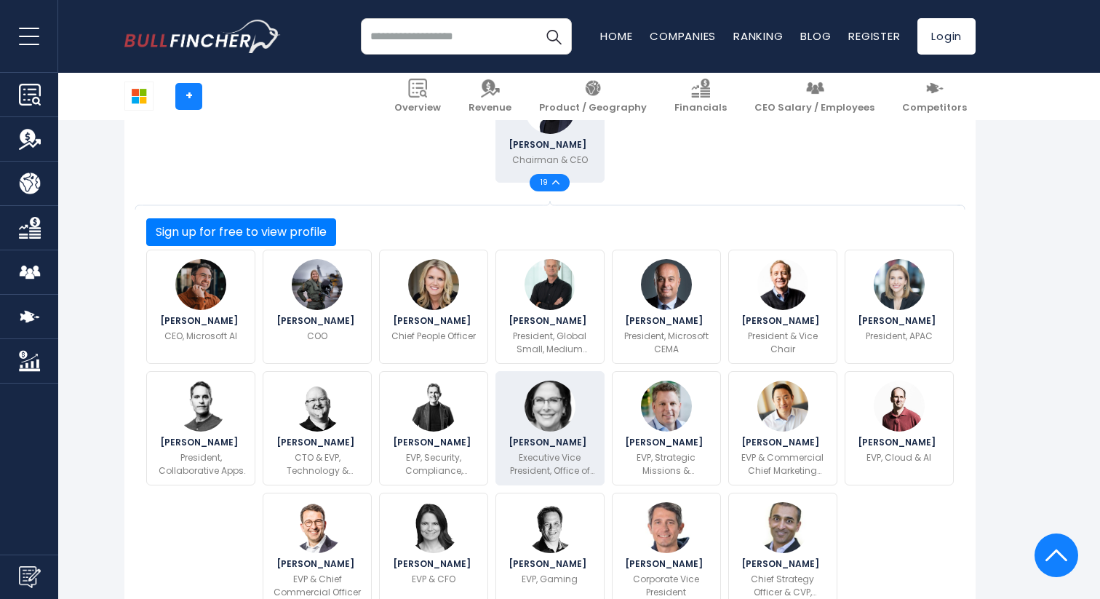
scroll to position [488, 0]
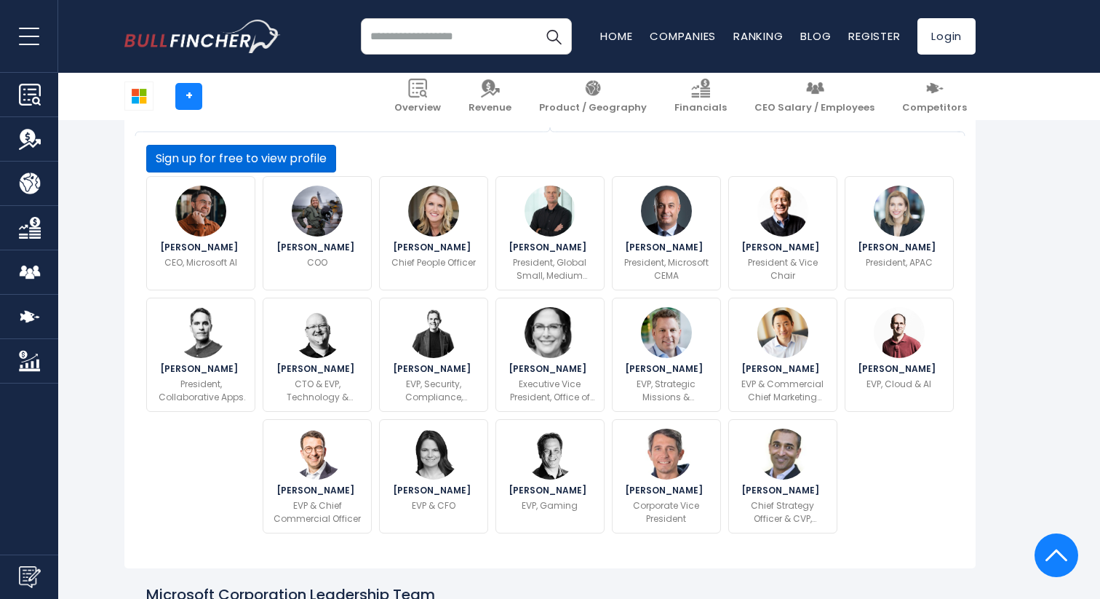
click at [336, 172] on button "Sign up for free to view profile" at bounding box center [241, 159] width 190 height 28
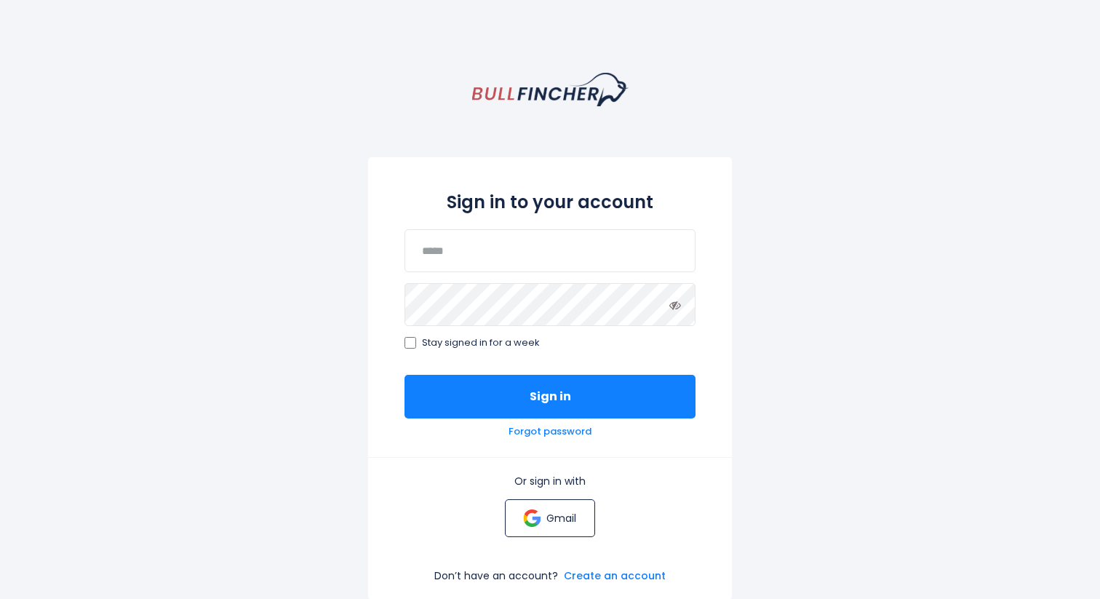
click at [552, 517] on p "Gmail" at bounding box center [561, 518] width 30 height 13
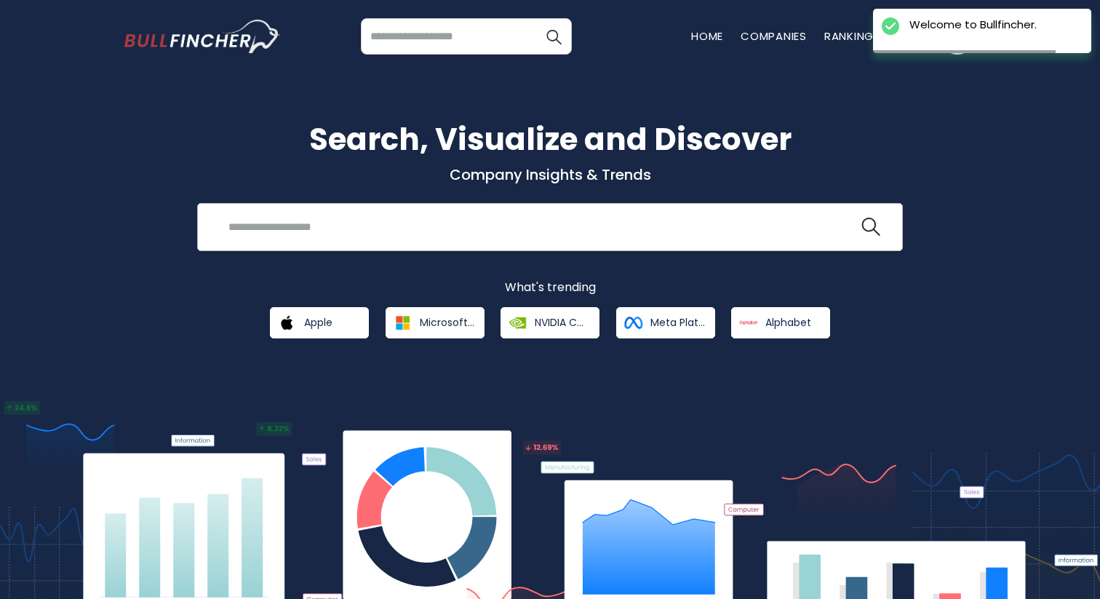
click at [581, 234] on input "search" at bounding box center [539, 226] width 639 height 27
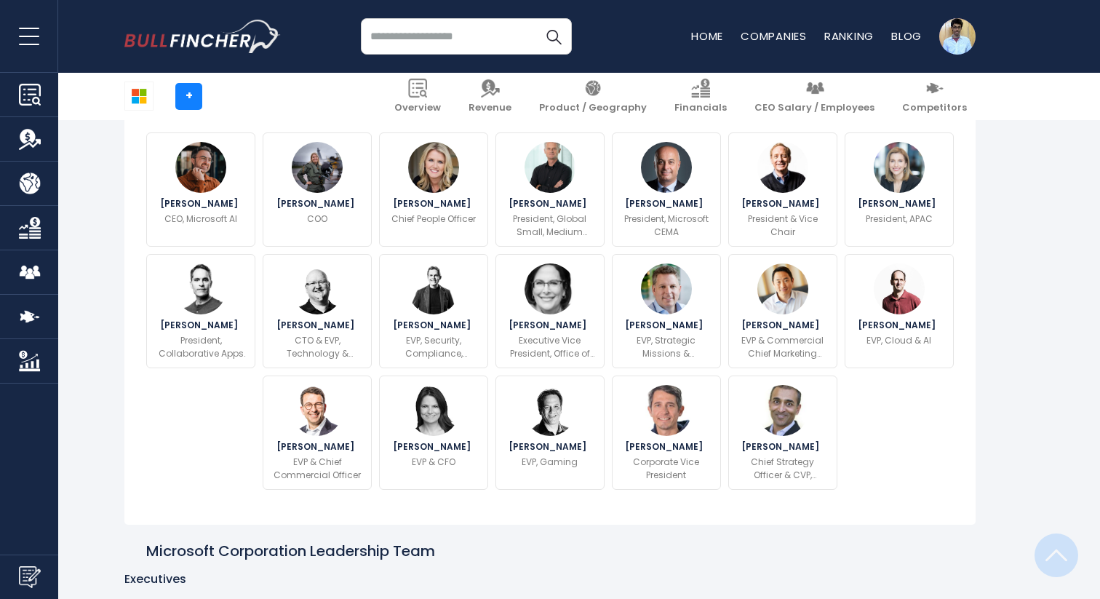
scroll to position [527, 0]
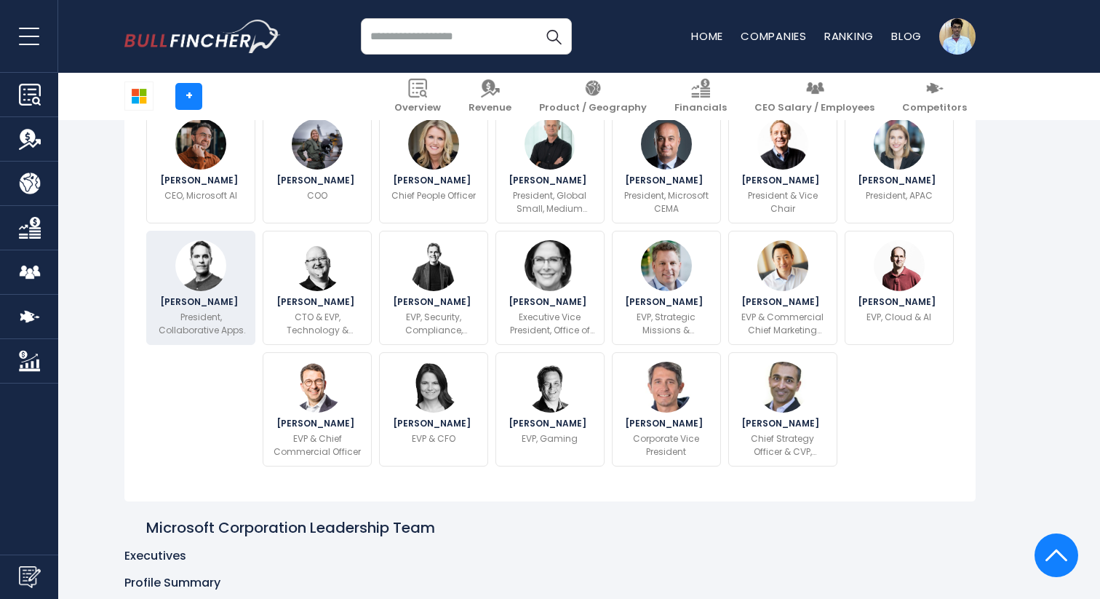
click at [236, 315] on div "Jeff Teper President, Collaborative Apps & Platforms" at bounding box center [200, 288] width 109 height 114
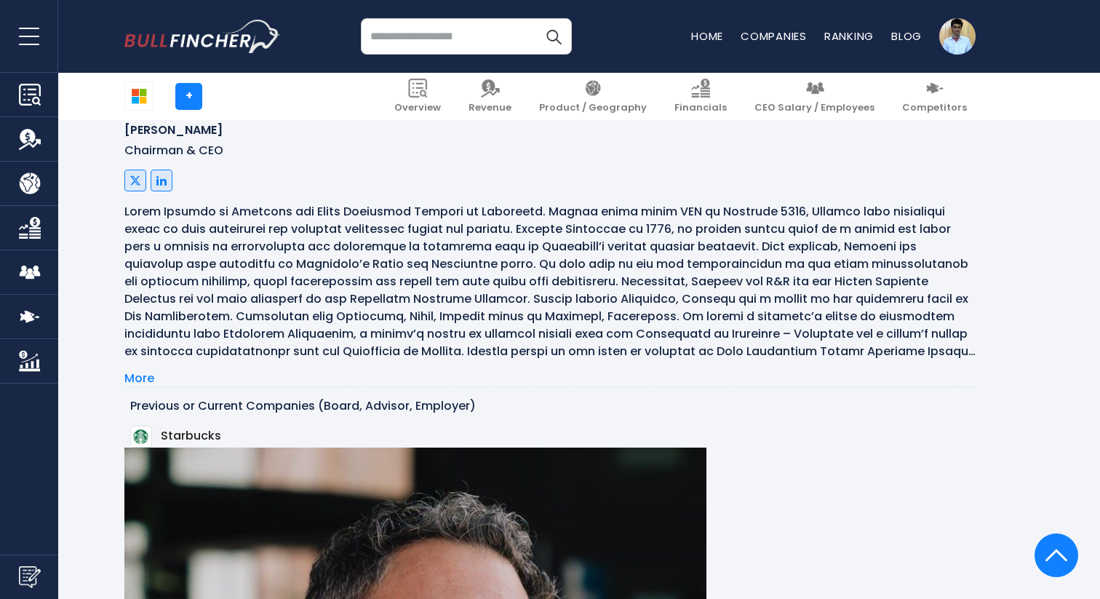
scroll to position [1278, 0]
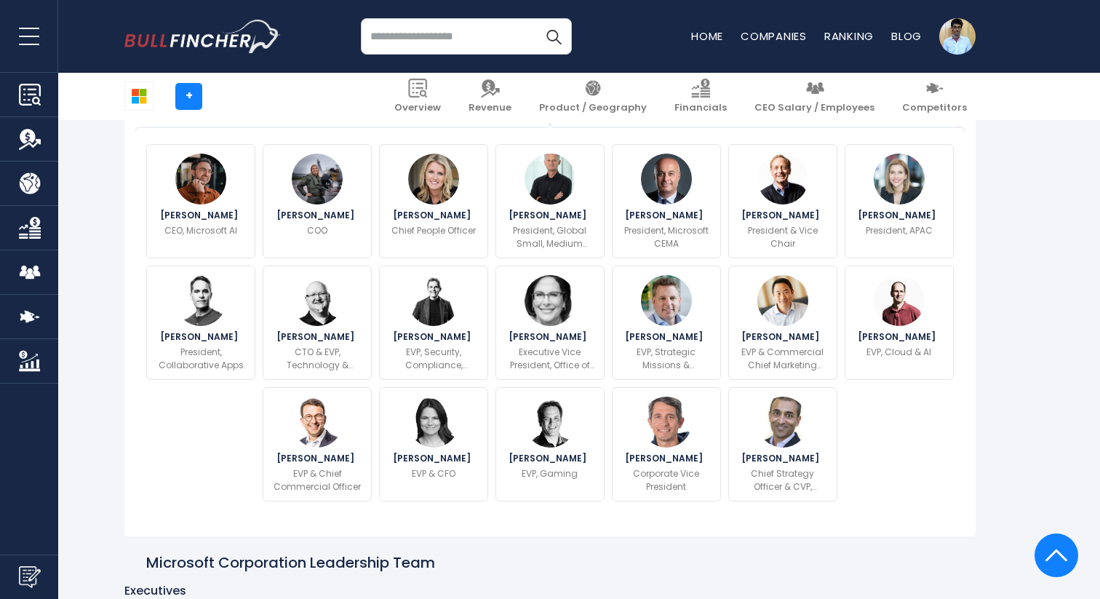
scroll to position [527, 0]
